Goal: Transaction & Acquisition: Obtain resource

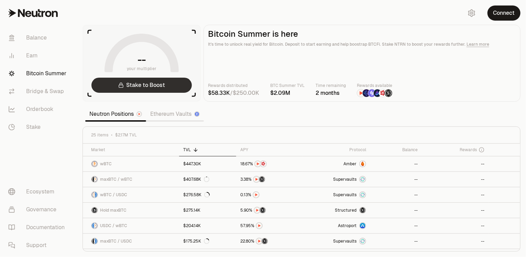
click at [149, 87] on link "Stake to Boost" at bounding box center [141, 85] width 100 height 15
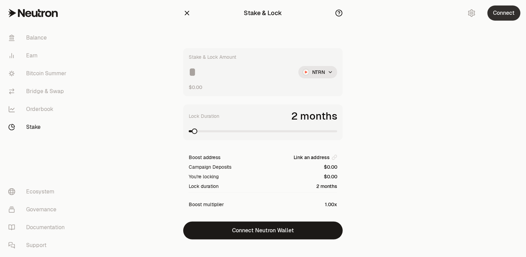
click at [503, 16] on button "Connect" at bounding box center [503, 12] width 33 height 15
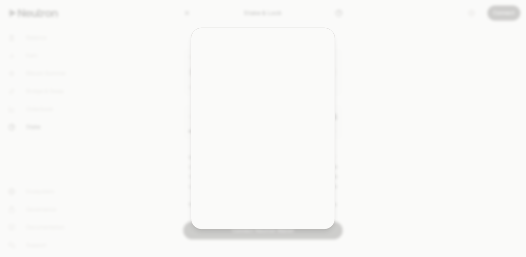
click at [506, 15] on div at bounding box center [263, 128] width 526 height 257
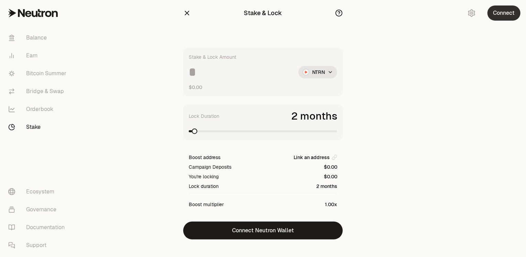
click at [500, 13] on button "Connect" at bounding box center [503, 12] width 33 height 15
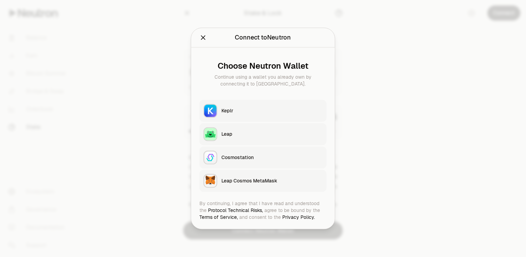
click at [226, 111] on div "Keplr" at bounding box center [271, 111] width 101 height 7
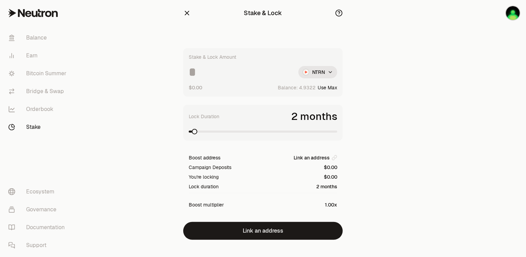
click at [331, 85] on button "Use Max" at bounding box center [327, 87] width 20 height 7
type input "********"
click at [324, 86] on button "Using Max" at bounding box center [325, 87] width 23 height 7
click at [333, 86] on button "Use Max" at bounding box center [327, 87] width 20 height 7
type input "*********"
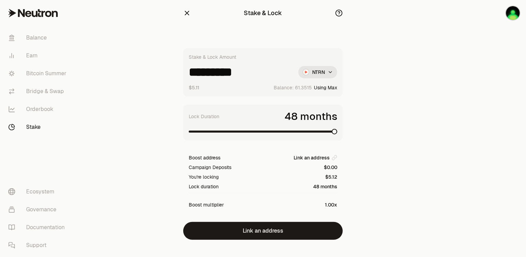
click at [337, 130] on span at bounding box center [334, 131] width 5 height 5
click at [189, 134] on span at bounding box center [191, 131] width 5 height 5
click at [189, 132] on span at bounding box center [191, 131] width 5 height 5
click at [184, 11] on icon "button" at bounding box center [187, 13] width 8 height 8
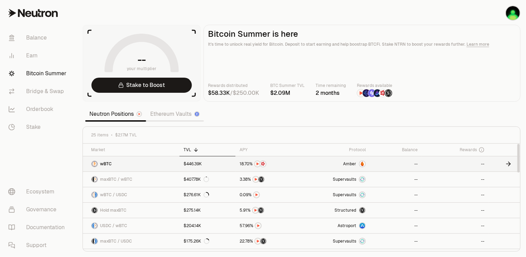
click at [155, 164] on link "wBTC" at bounding box center [131, 163] width 97 height 15
click at [221, 163] on link "$446.39K" at bounding box center [207, 163] width 56 height 15
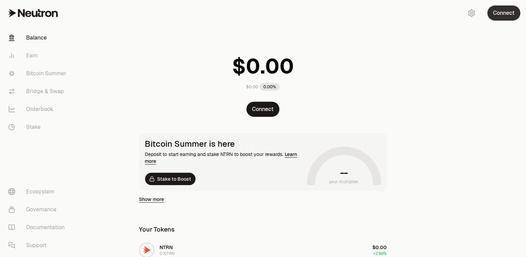
click at [501, 12] on button "Connect" at bounding box center [503, 12] width 33 height 15
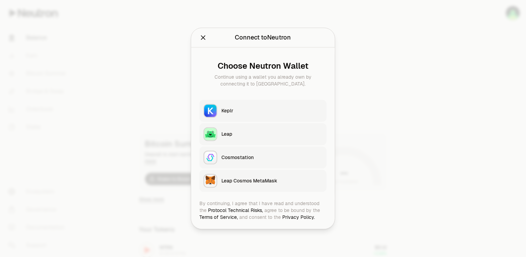
click at [229, 112] on div "Keplr" at bounding box center [271, 111] width 101 height 7
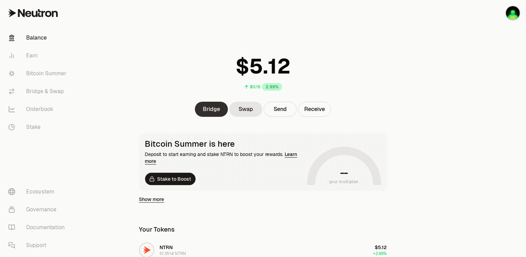
click at [212, 108] on link "Bridge" at bounding box center [211, 109] width 33 height 15
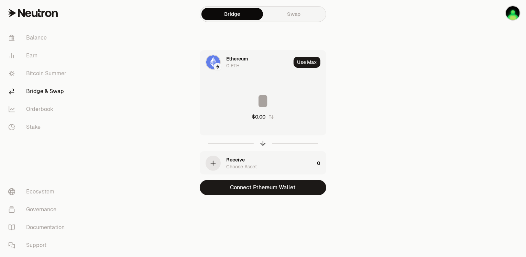
click at [233, 63] on div "0 ETH" at bounding box center [232, 65] width 13 height 7
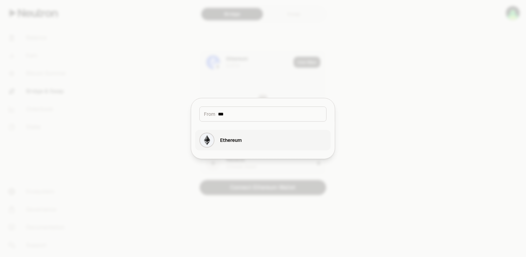
type input "***"
click at [232, 138] on div "Ethereum" at bounding box center [231, 140] width 22 height 7
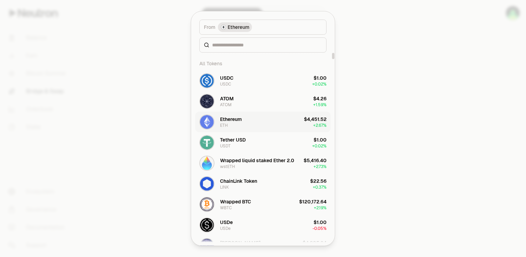
click at [236, 123] on div "Ethereum ETH" at bounding box center [231, 122] width 22 height 12
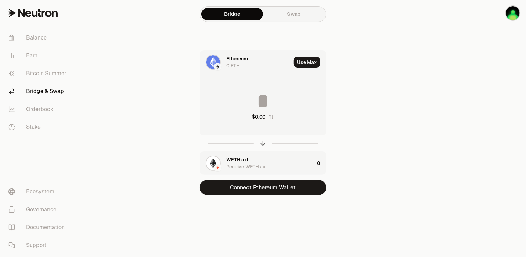
click at [36, 93] on link "Bridge & Swap" at bounding box center [38, 91] width 71 height 18
click at [243, 13] on link "Bridge" at bounding box center [231, 14] width 61 height 12
click at [231, 61] on div "Ethereum" at bounding box center [237, 58] width 22 height 7
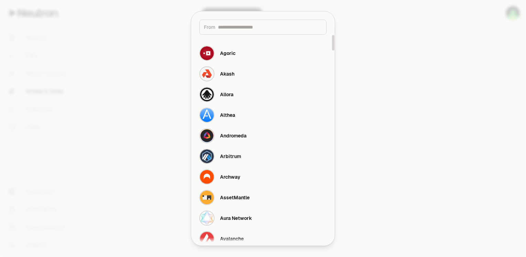
click at [379, 50] on div at bounding box center [263, 128] width 526 height 257
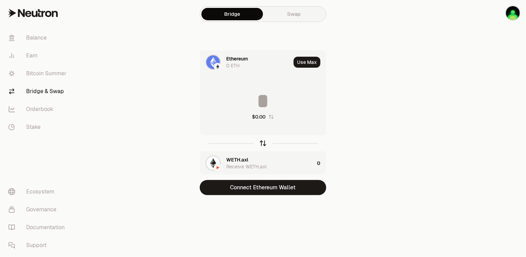
click at [262, 143] on icon "button" at bounding box center [263, 143] width 8 height 8
click at [240, 61] on div "WETH.axl" at bounding box center [237, 58] width 22 height 7
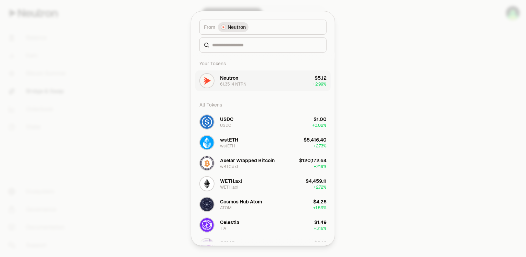
click at [237, 87] on div "61.3514 NTRN" at bounding box center [233, 83] width 26 height 5
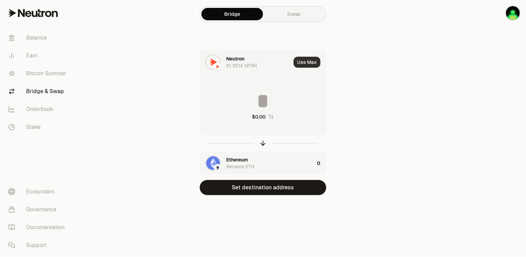
click at [313, 63] on button "Use Max" at bounding box center [306, 62] width 27 height 11
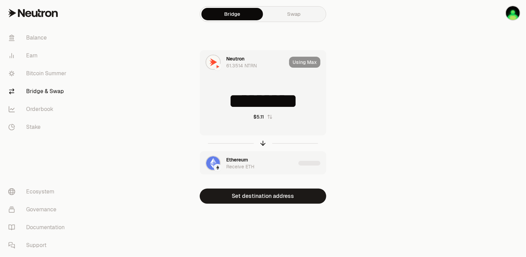
type input "*********"
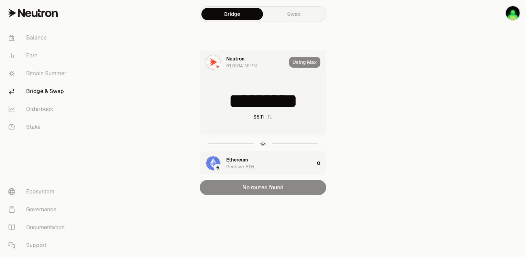
click at [216, 164] on div "button" at bounding box center [218, 168] width 8 height 8
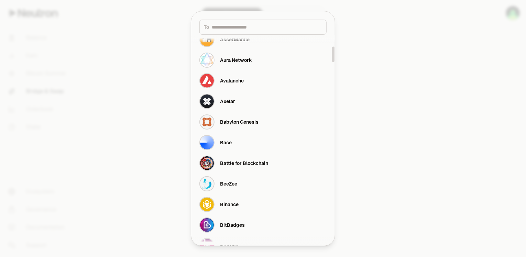
scroll to position [159, 0]
click at [224, 143] on div "Base" at bounding box center [226, 141] width 12 height 7
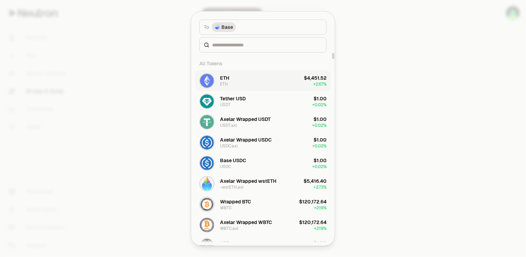
click at [226, 78] on div "ETH" at bounding box center [224, 78] width 9 height 7
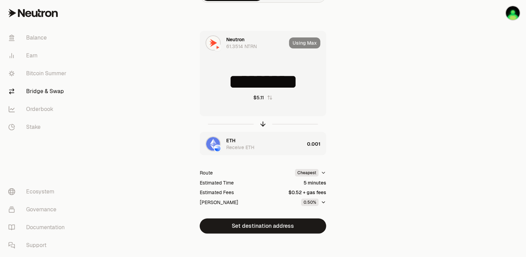
scroll to position [23, 0]
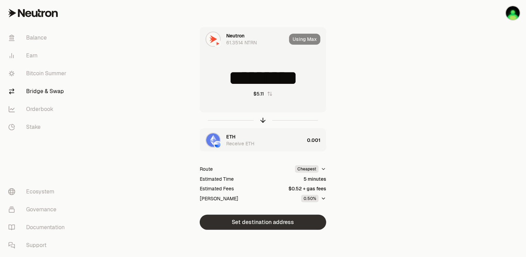
click at [269, 221] on button "Set destination address" at bounding box center [263, 222] width 126 height 15
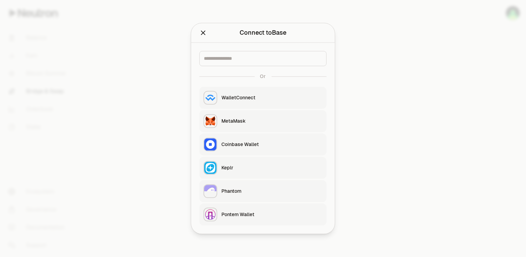
click at [234, 119] on div "MetaMask" at bounding box center [271, 121] width 101 height 7
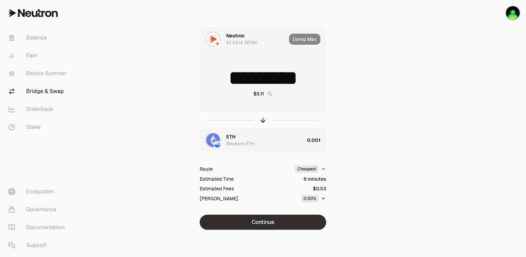
click at [261, 222] on button "Continue" at bounding box center [263, 222] width 126 height 15
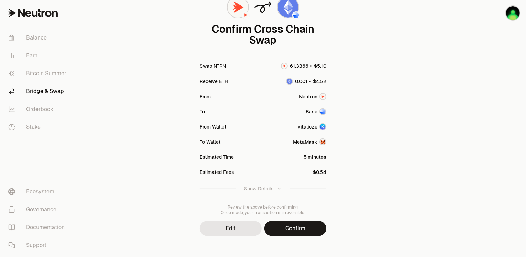
scroll to position [59, 0]
click at [300, 229] on button "Confirm" at bounding box center [295, 227] width 62 height 15
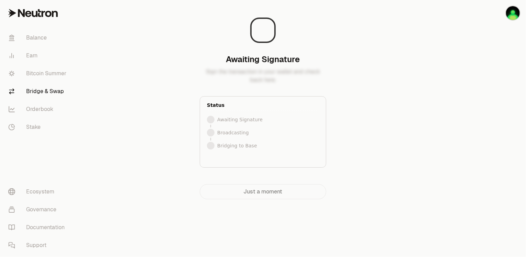
scroll to position [0, 0]
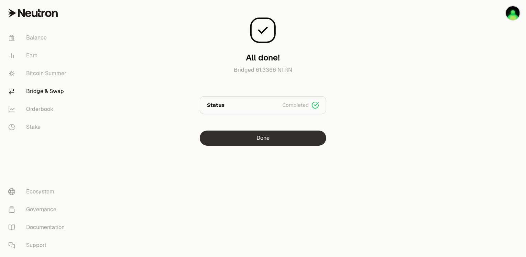
click at [261, 137] on button "Done" at bounding box center [263, 138] width 126 height 15
